Goal: Task Accomplishment & Management: Manage account settings

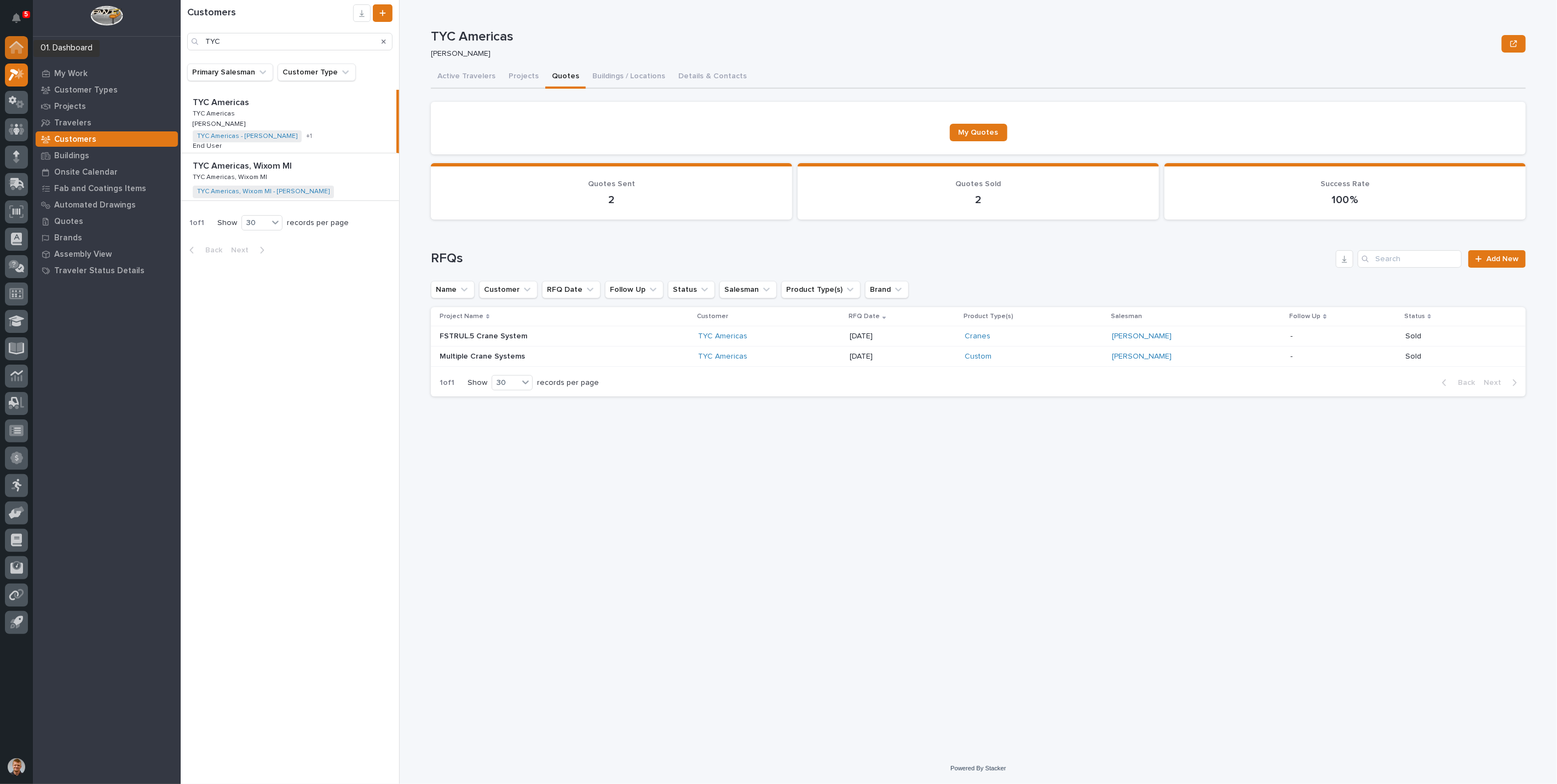
click at [26, 55] on link at bounding box center [17, 47] width 23 height 23
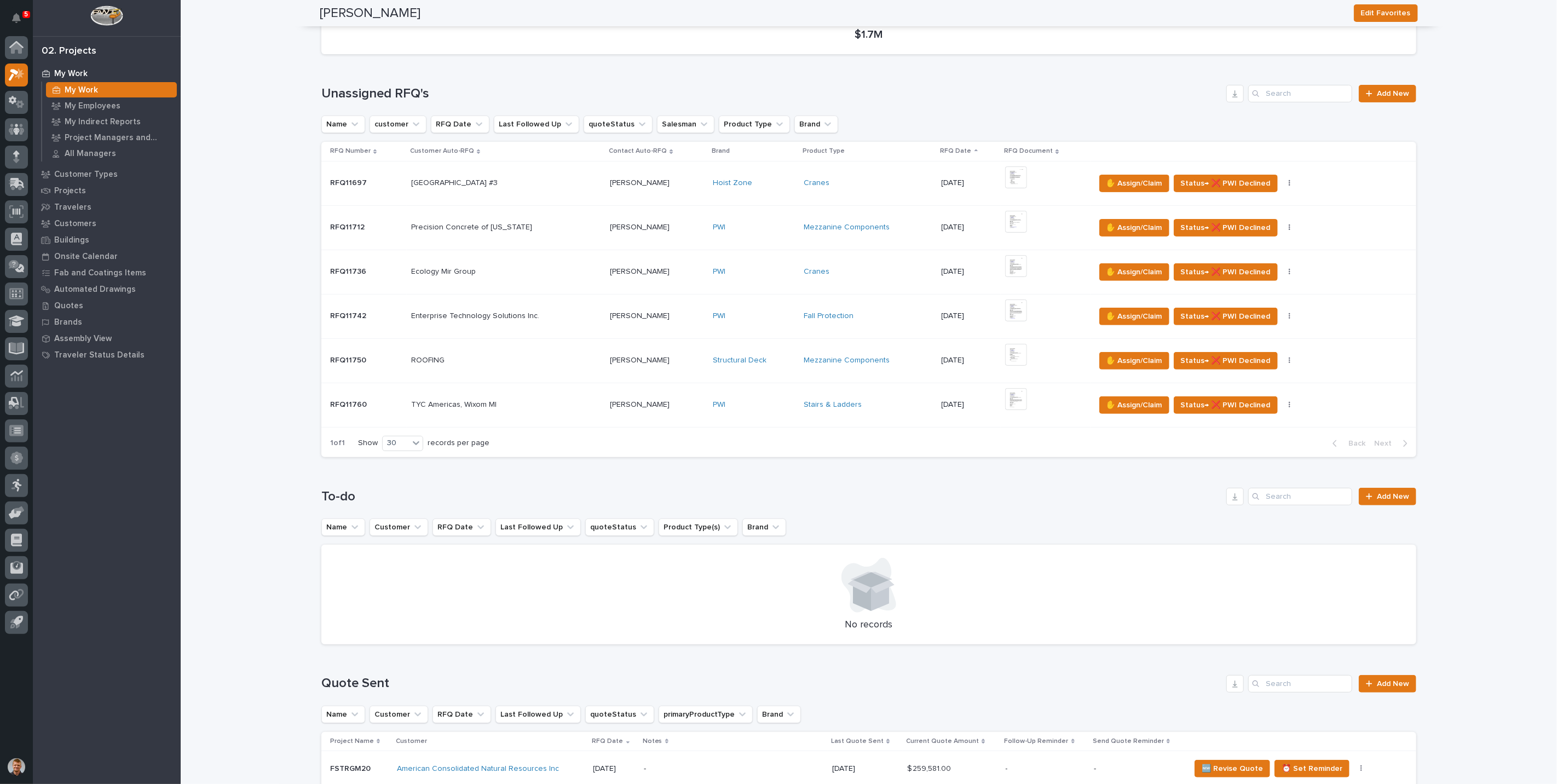
scroll to position [182, 0]
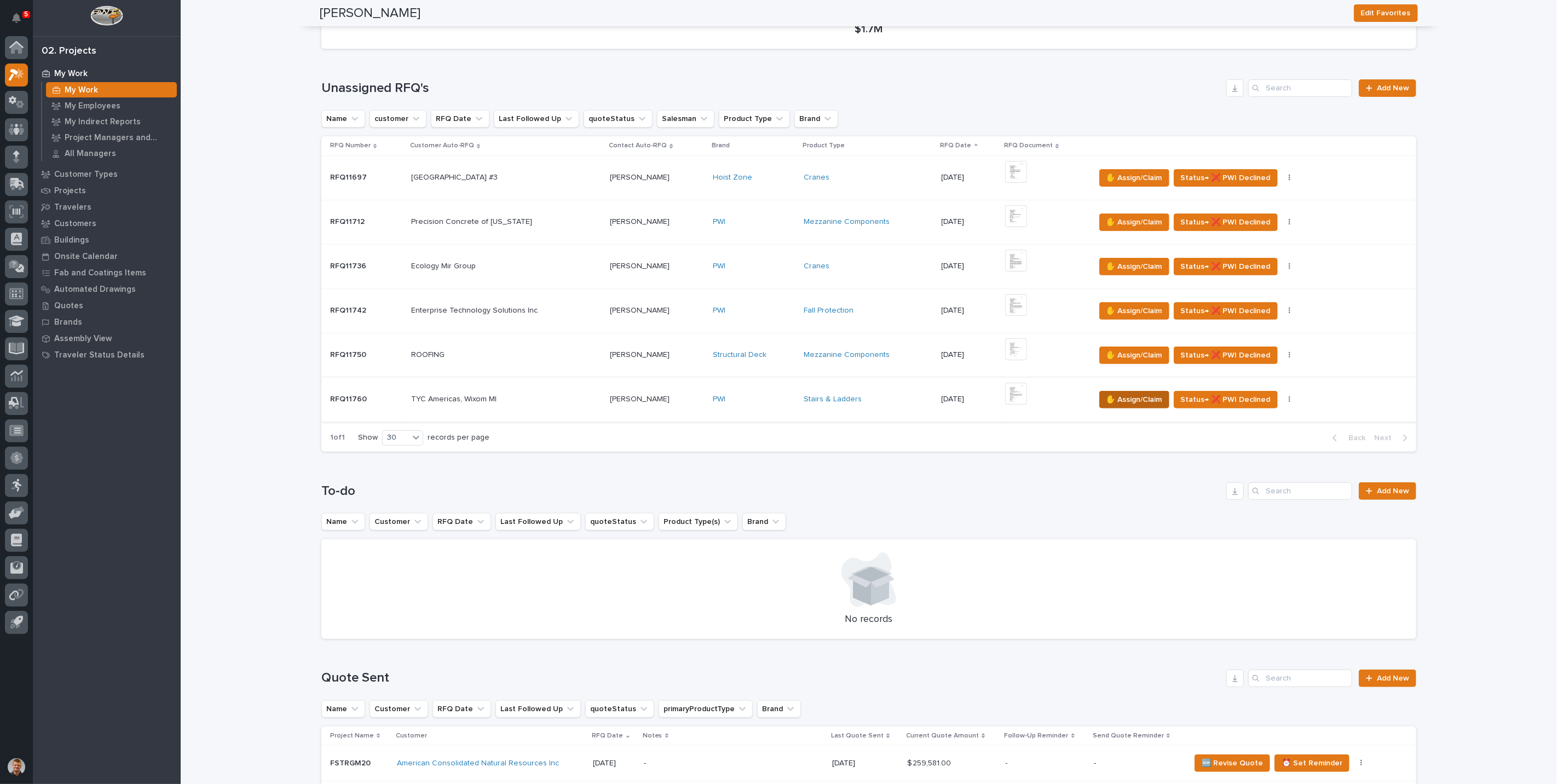
click at [1123, 396] on span "✋ Assign/Claim" at bounding box center [1134, 399] width 56 height 13
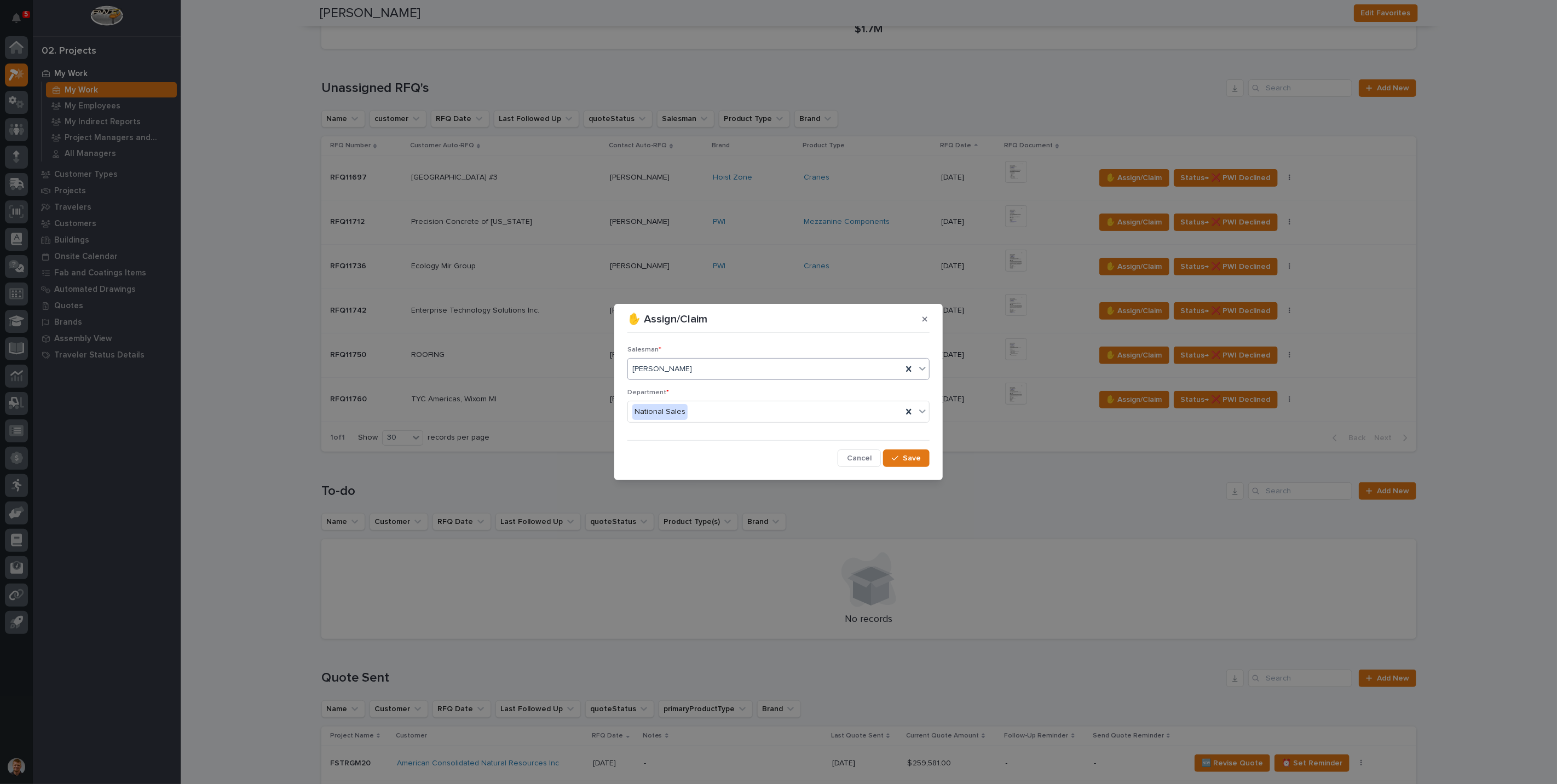
click at [693, 365] on input "text" at bounding box center [693, 369] width 1 height 10
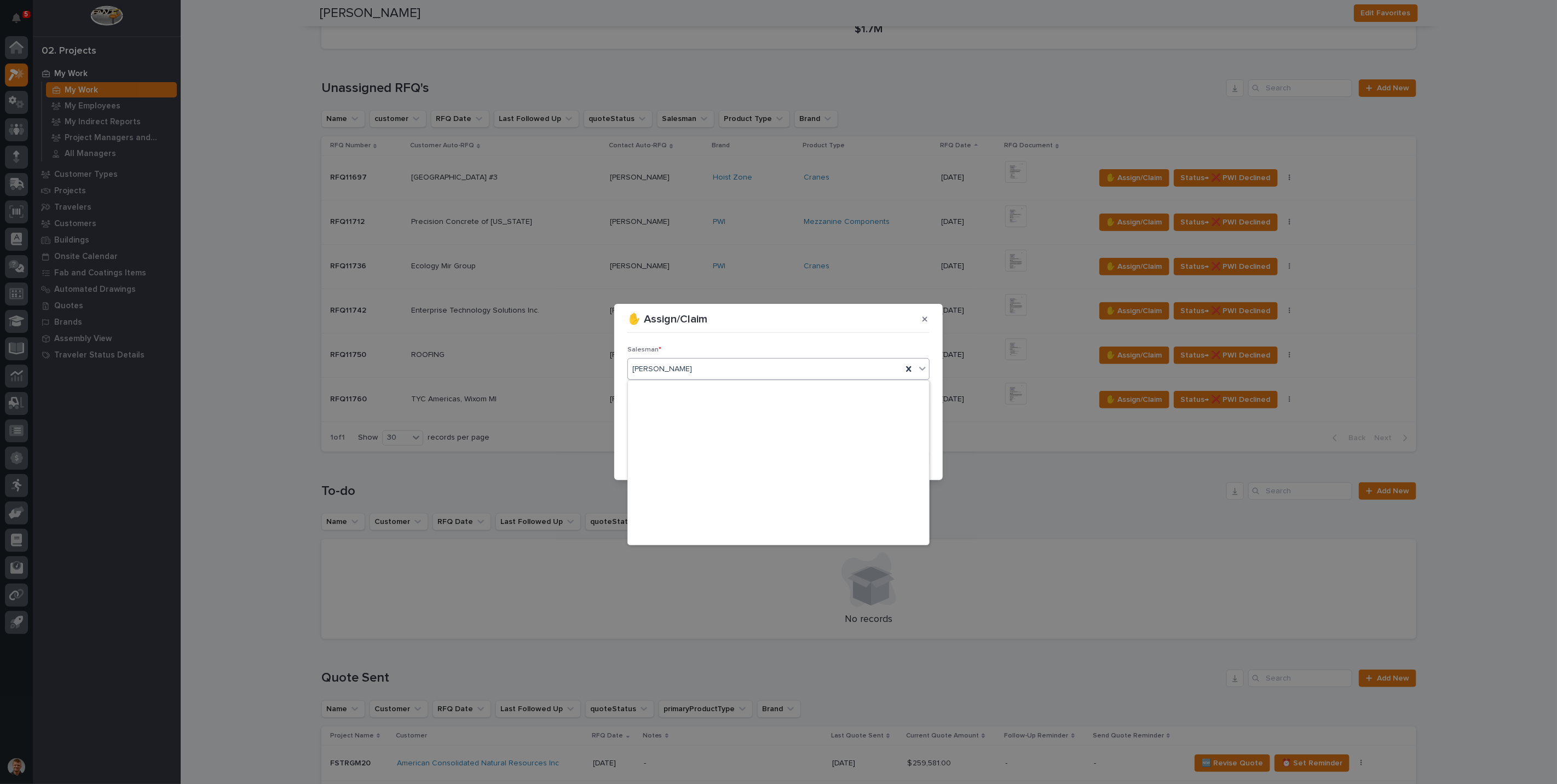
scroll to position [237, 0]
click at [696, 363] on div "[PERSON_NAME]" at bounding box center [765, 369] width 274 height 18
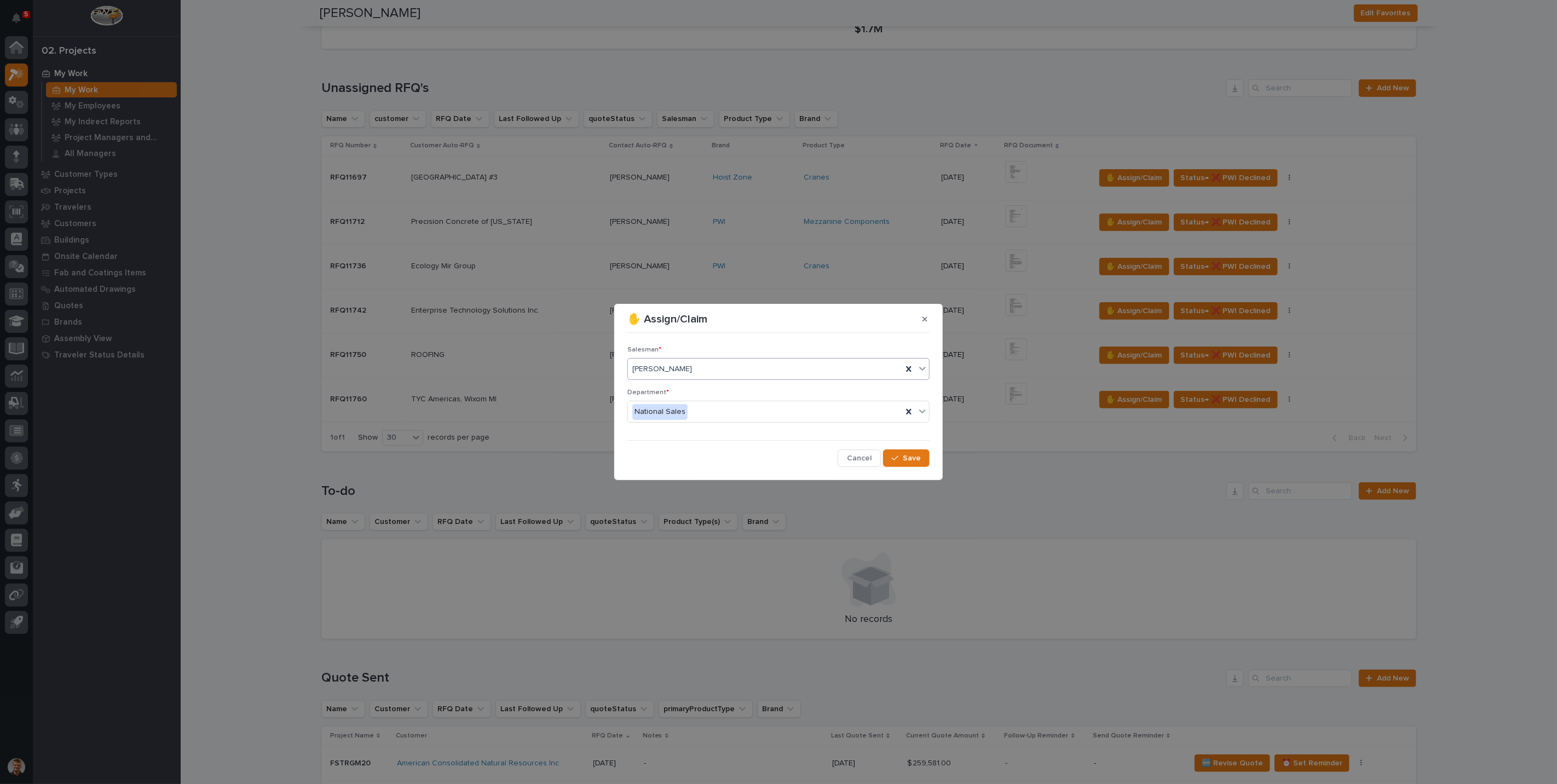
click at [720, 331] on section "✋ Assign/Claim Salesman * 0 results available. Select is focused ,type to refin…" at bounding box center [778, 392] width 328 height 176
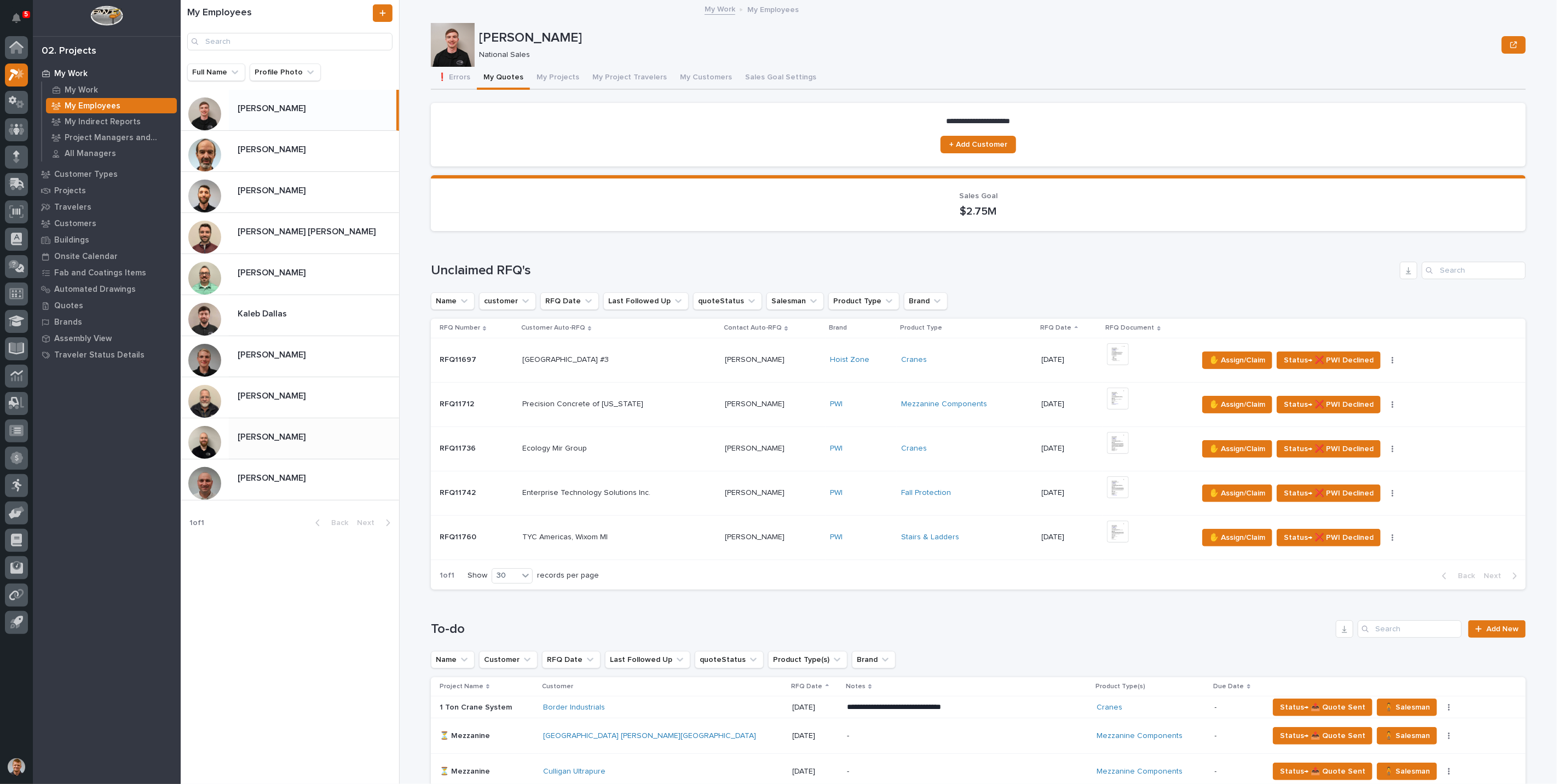
click at [242, 478] on p "[PERSON_NAME]" at bounding box center [273, 477] width 70 height 13
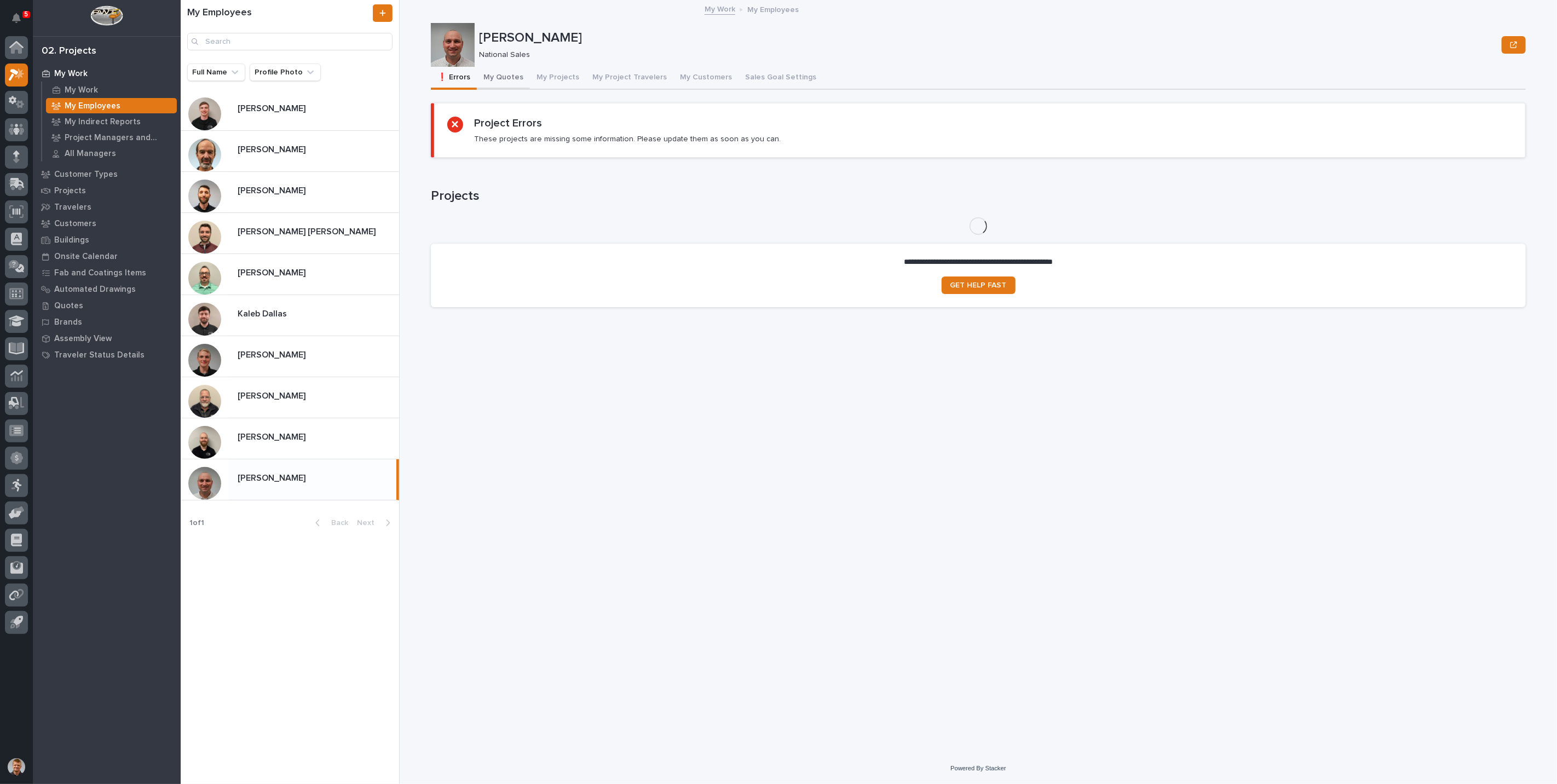
click at [507, 89] on div "**********" at bounding box center [979, 191] width 1095 height 249
click at [507, 75] on button "My Quotes" at bounding box center [503, 78] width 53 height 23
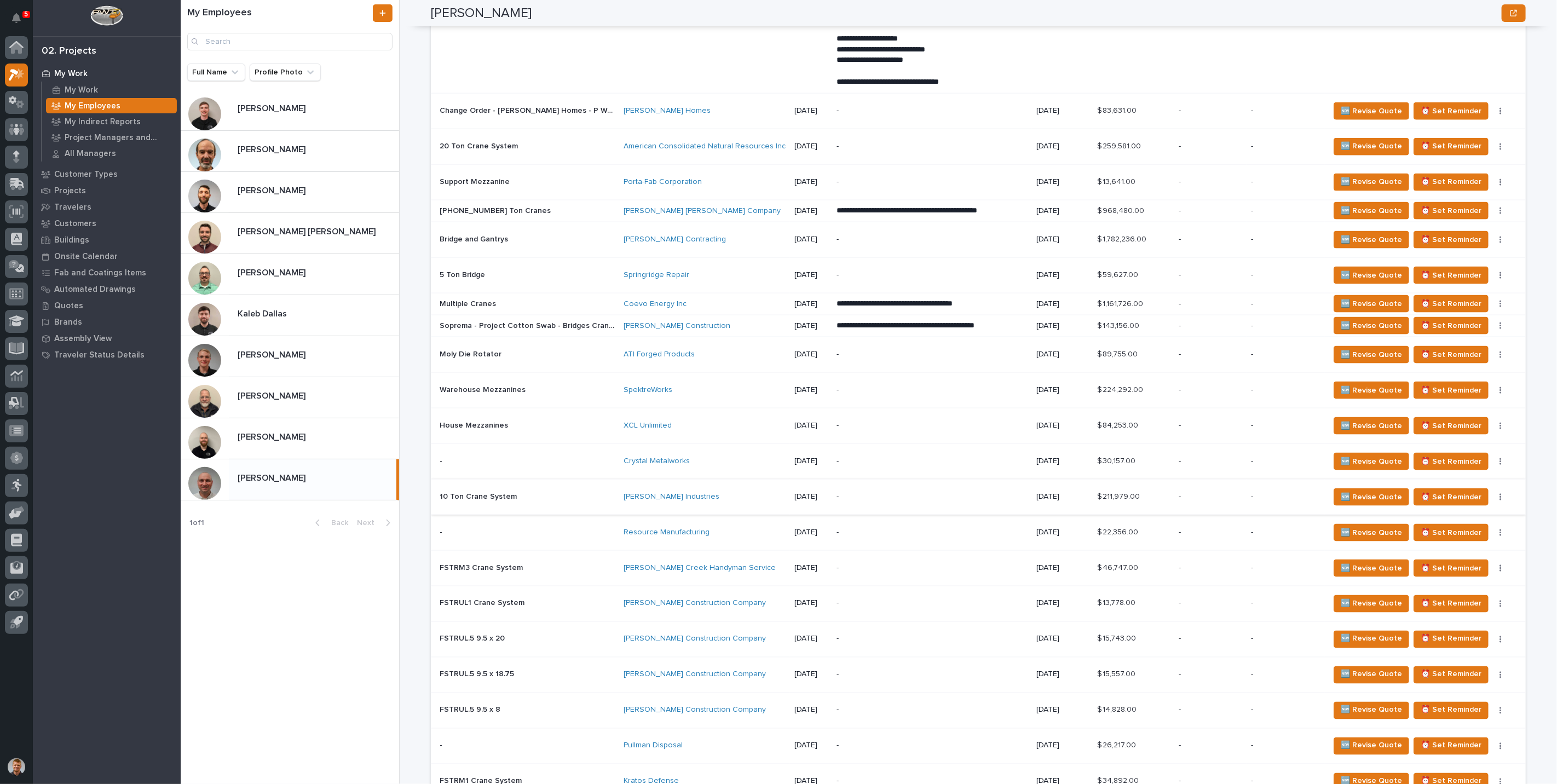
scroll to position [1156, 0]
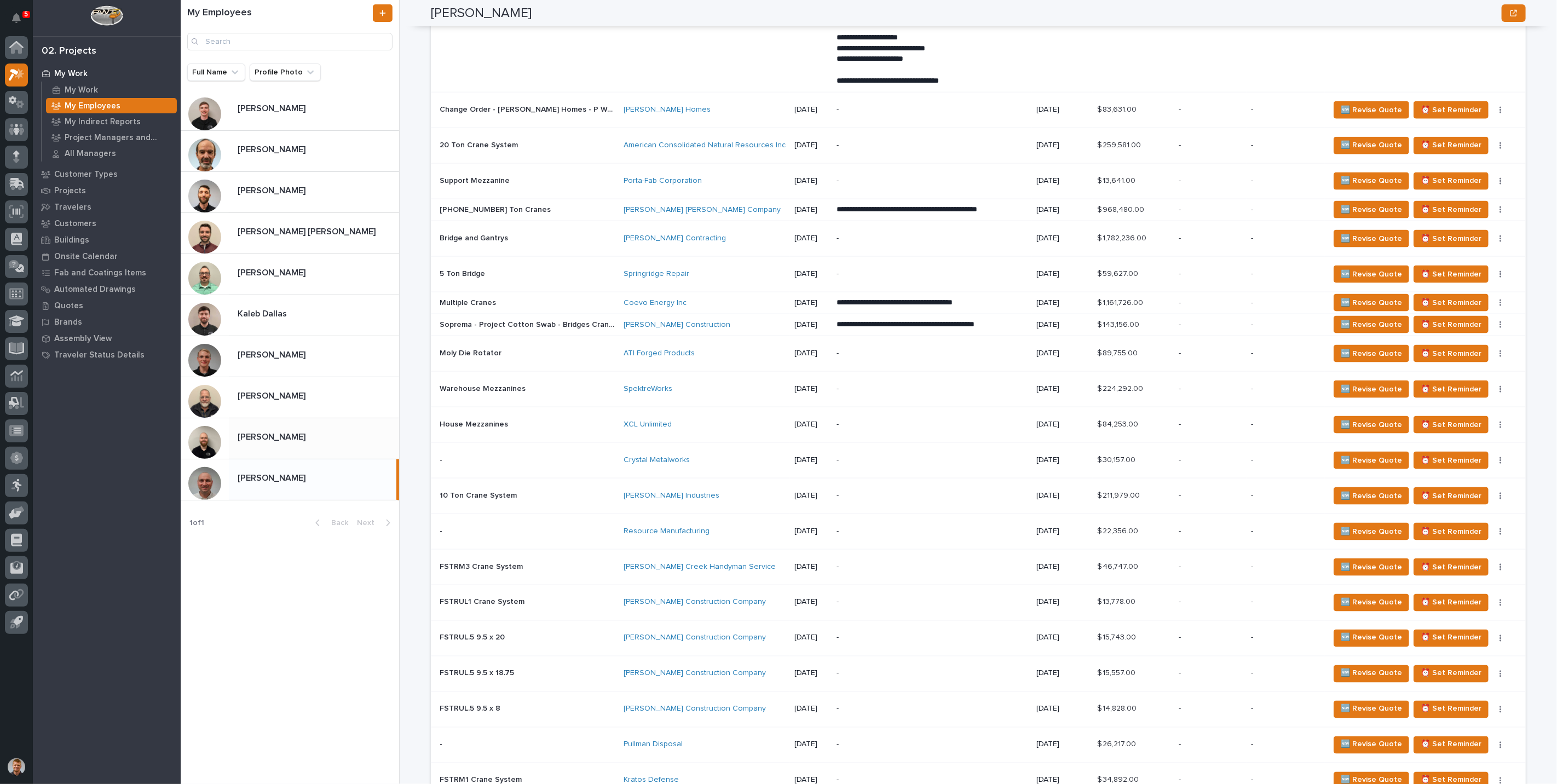
click at [244, 437] on p "Trent Kautzmann" at bounding box center [273, 436] width 70 height 13
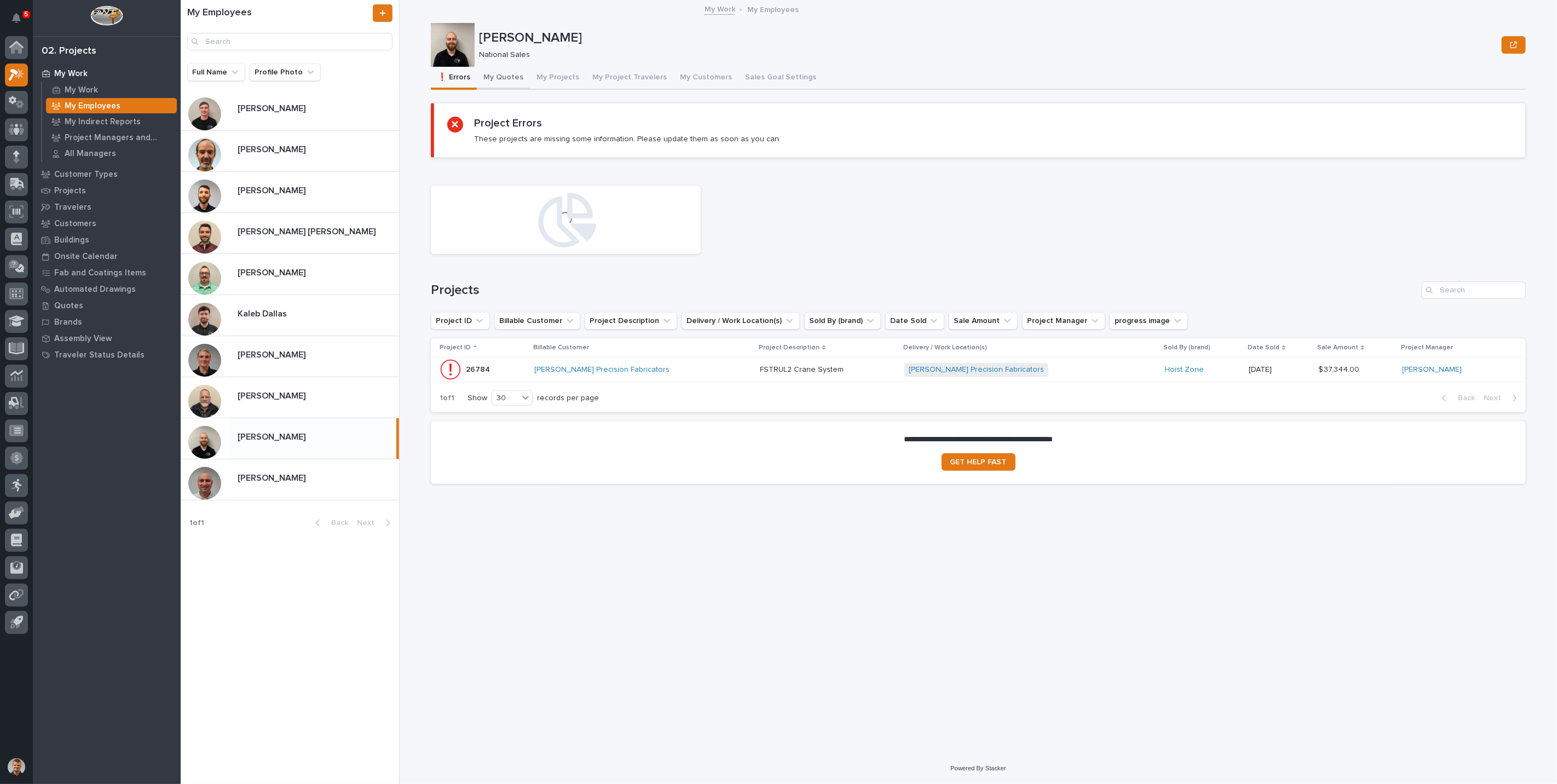
click at [497, 82] on button "My Quotes" at bounding box center [503, 78] width 53 height 23
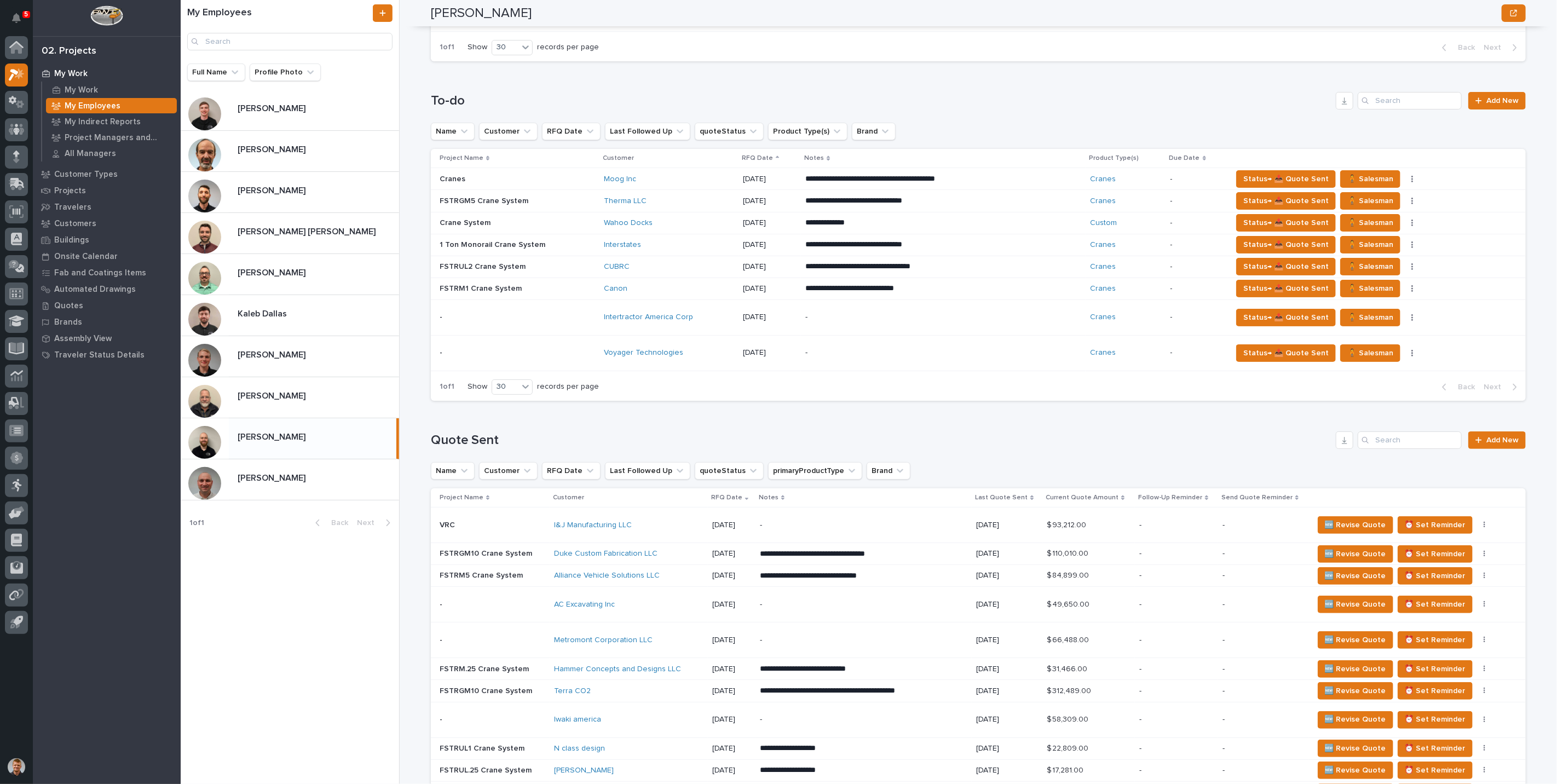
scroll to position [608, 0]
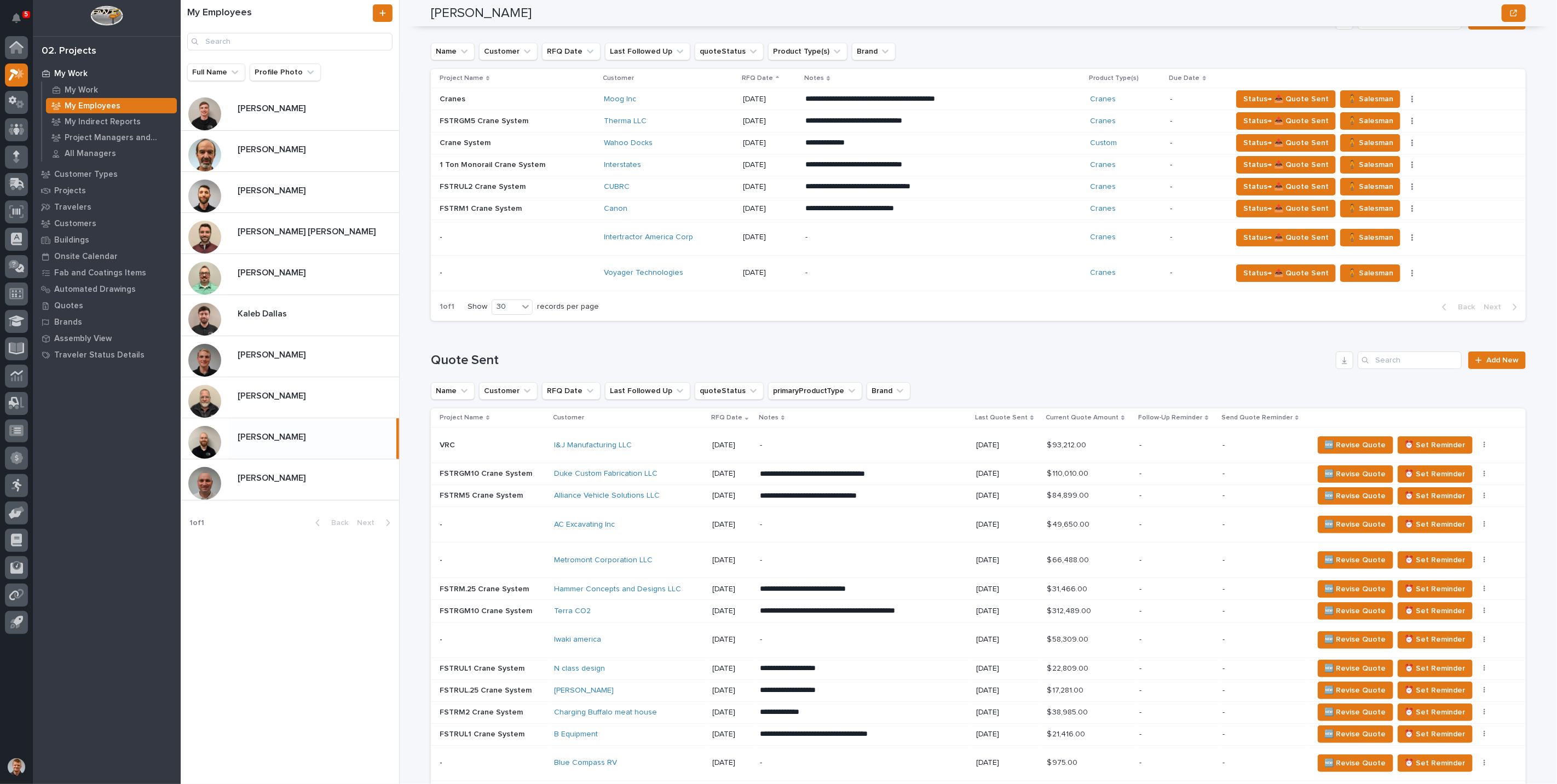
click at [407, 150] on div "**********" at bounding box center [869, 392] width 1377 height 784
